Goal: Communication & Community: Answer question/provide support

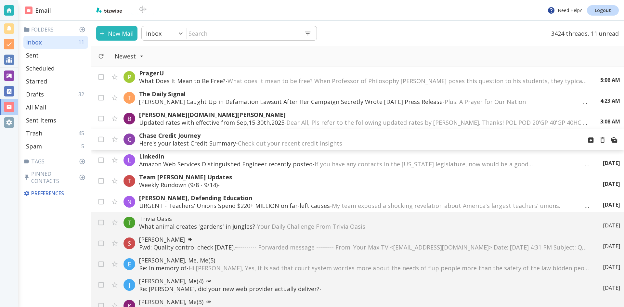
click at [280, 141] on span "Check out your recent credit insights ͏ ͏ ͏ ͏ ͏ ͏ ͏ ͏ ͏ ͏ ͏ ͏ ͏ ͏ ͏ ͏ ͏ ͏ ͏ ͏ ͏…" at bounding box center [357, 143] width 238 height 8
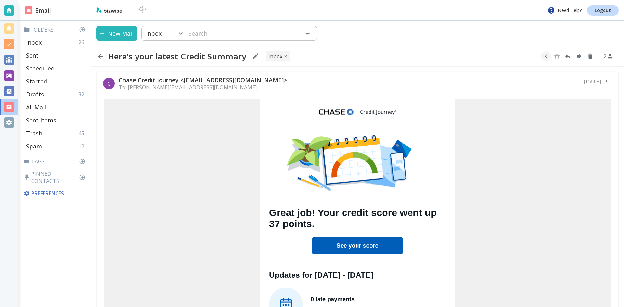
click at [350, 244] on link "See your score" at bounding box center [357, 245] width 42 height 6
click at [100, 55] on icon "button" at bounding box center [100, 56] width 5 height 5
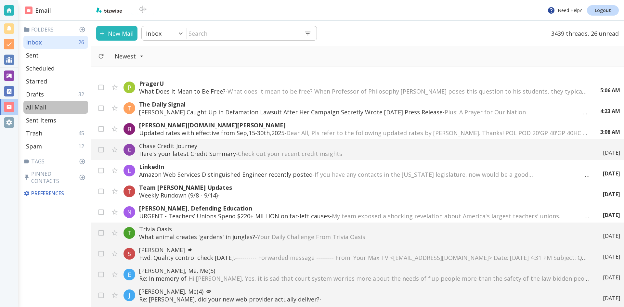
click at [42, 106] on p "All Mail" at bounding box center [36, 107] width 20 height 8
type input "5"
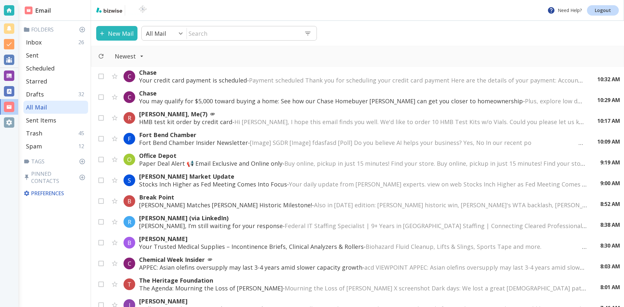
scroll to position [65, 0]
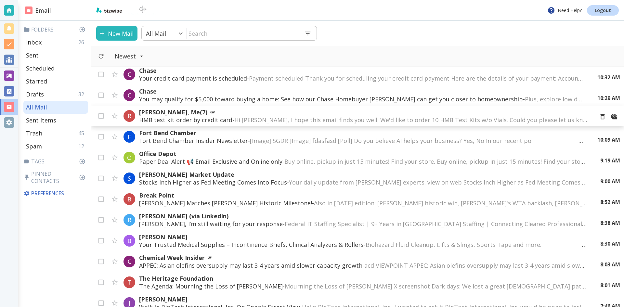
click at [267, 119] on span "Hi [PERSON_NAME], I hope this email finds you well. We'd like to order 10 HMB T…" at bounding box center [524, 120] width 580 height 8
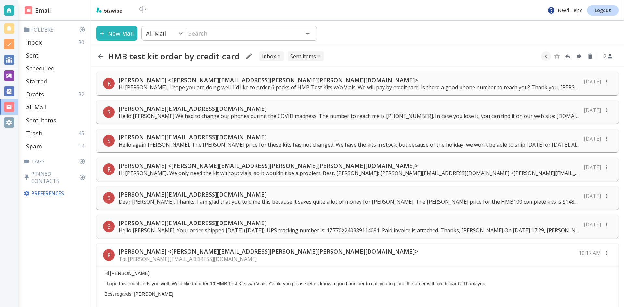
click at [265, 85] on p "Hi [PERSON_NAME], I hope you are doing well. I'd like to order 6 packs of HMB T…" at bounding box center [349, 87] width 461 height 7
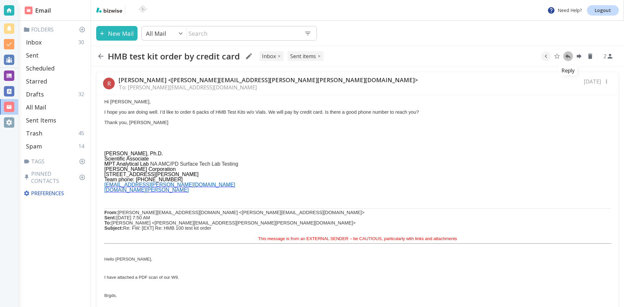
click at [567, 57] on icon "Reply" at bounding box center [568, 56] width 6 height 5
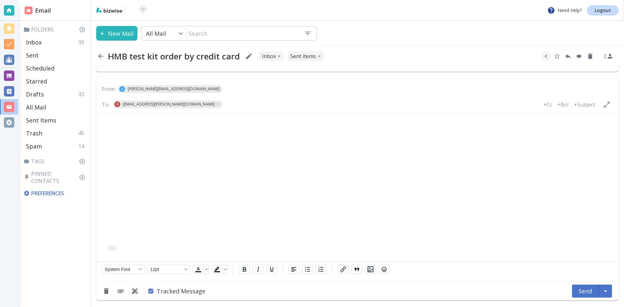
click at [110, 120] on body "Rich Text Area. Press ALT-0 for help." at bounding box center [357, 124] width 511 height 10
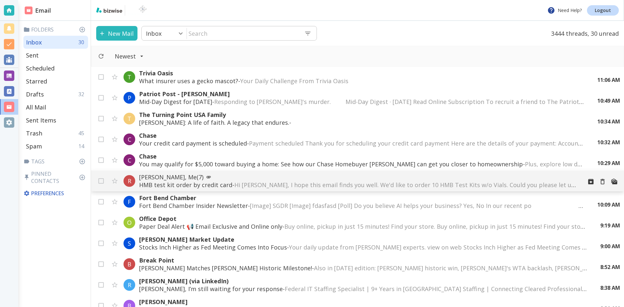
click at [196, 175] on p "[PERSON_NAME], Me (7)" at bounding box center [358, 177] width 438 height 8
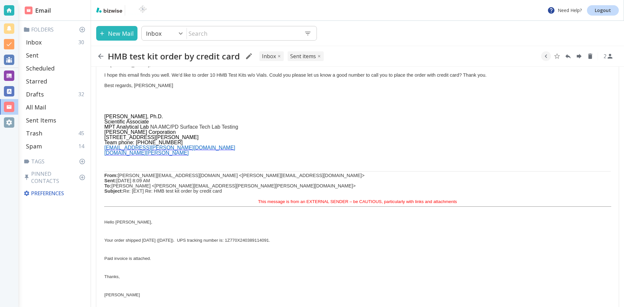
scroll to position [227, 0]
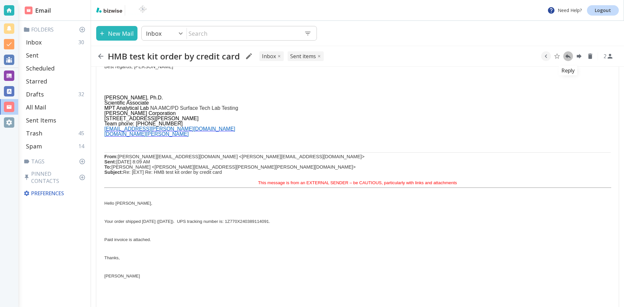
click at [566, 55] on icon "Reply" at bounding box center [568, 56] width 6 height 5
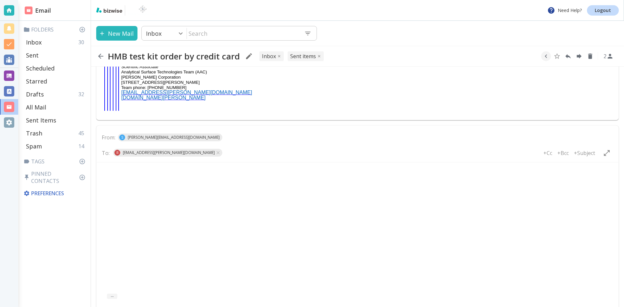
scroll to position [2398, 0]
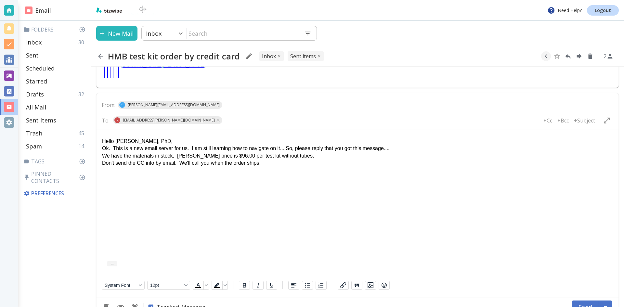
click at [220, 158] on p "We have the materials in stock. [PERSON_NAME] price is $96,00 per test kit with…" at bounding box center [357, 155] width 511 height 7
click at [261, 162] on p "Don't send the CC info by email. We'll call you when the order ships." at bounding box center [357, 162] width 511 height 7
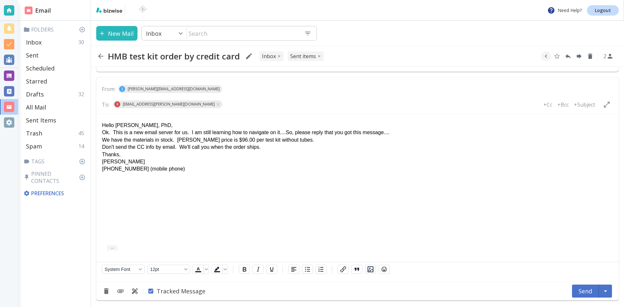
scroll to position [2431, 0]
click at [159, 123] on p "Hello [PERSON_NAME], PhD," at bounding box center [357, 125] width 511 height 7
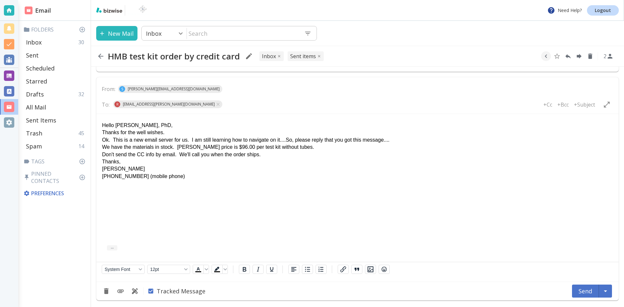
click at [118, 163] on p "Thanks," at bounding box center [357, 161] width 511 height 7
click at [580, 291] on button "Send" at bounding box center [585, 291] width 27 height 13
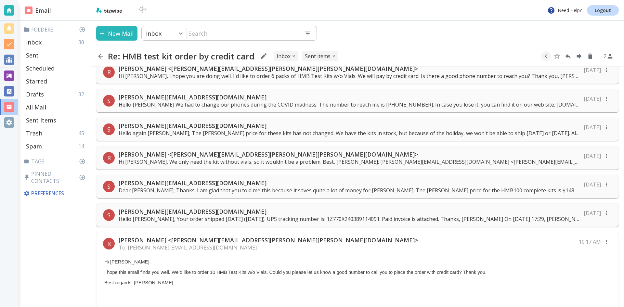
scroll to position [0, 0]
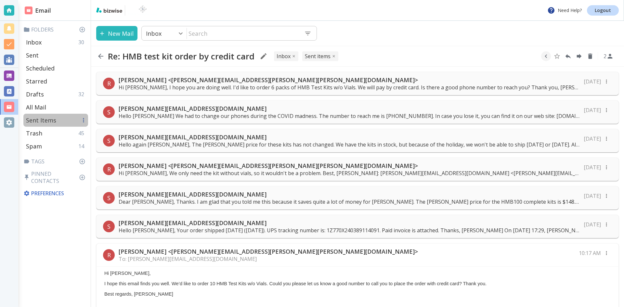
click at [36, 120] on p "Sent Items" at bounding box center [41, 120] width 30 height 8
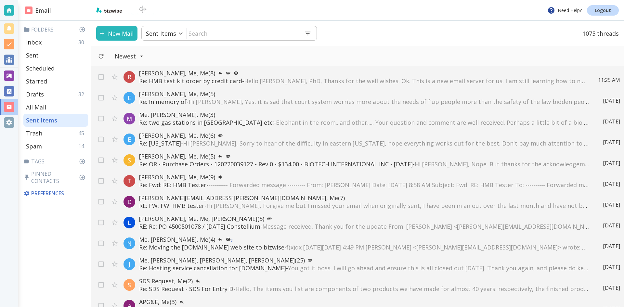
click at [37, 106] on p "All Mail" at bounding box center [36, 107] width 20 height 8
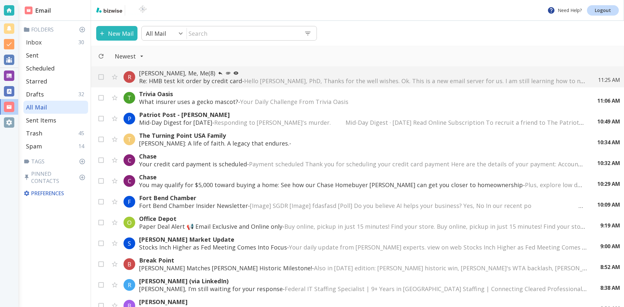
click at [35, 41] on p "Inbox" at bounding box center [34, 42] width 16 height 8
type input "0"
